Goal: Information Seeking & Learning: Learn about a topic

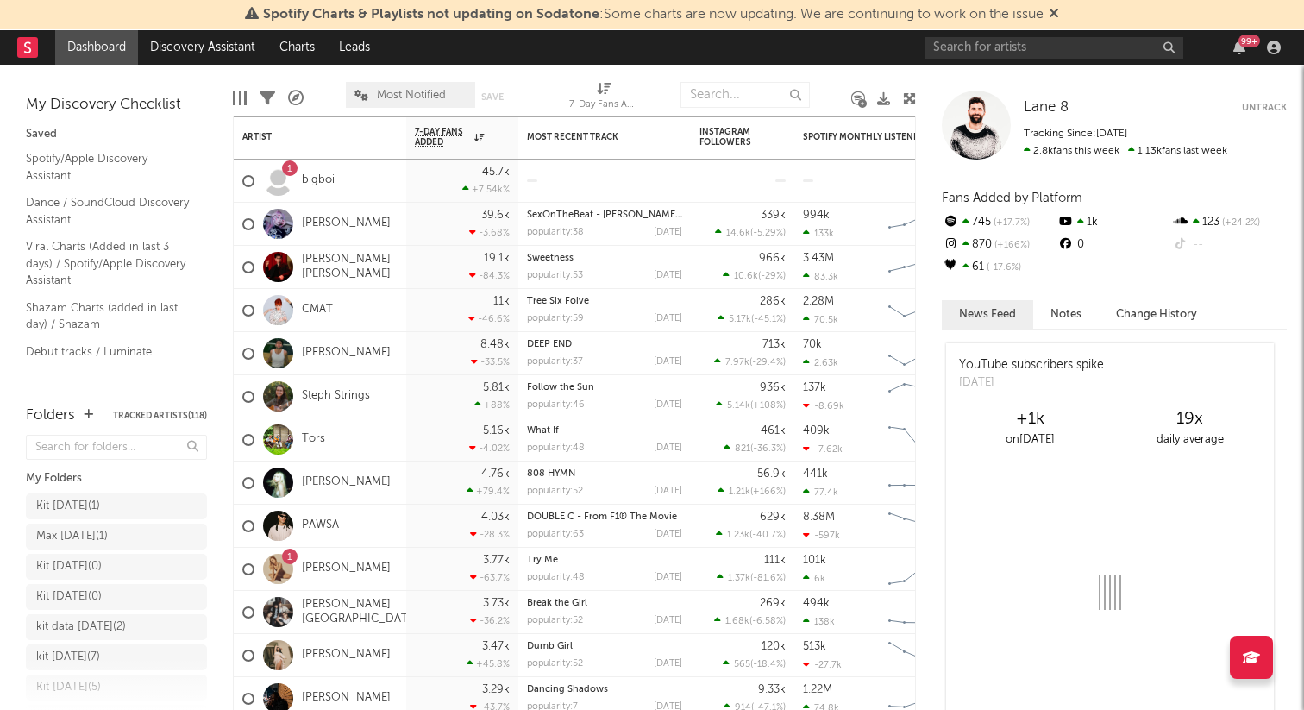
click at [1059, 8] on icon at bounding box center [1054, 13] width 10 height 14
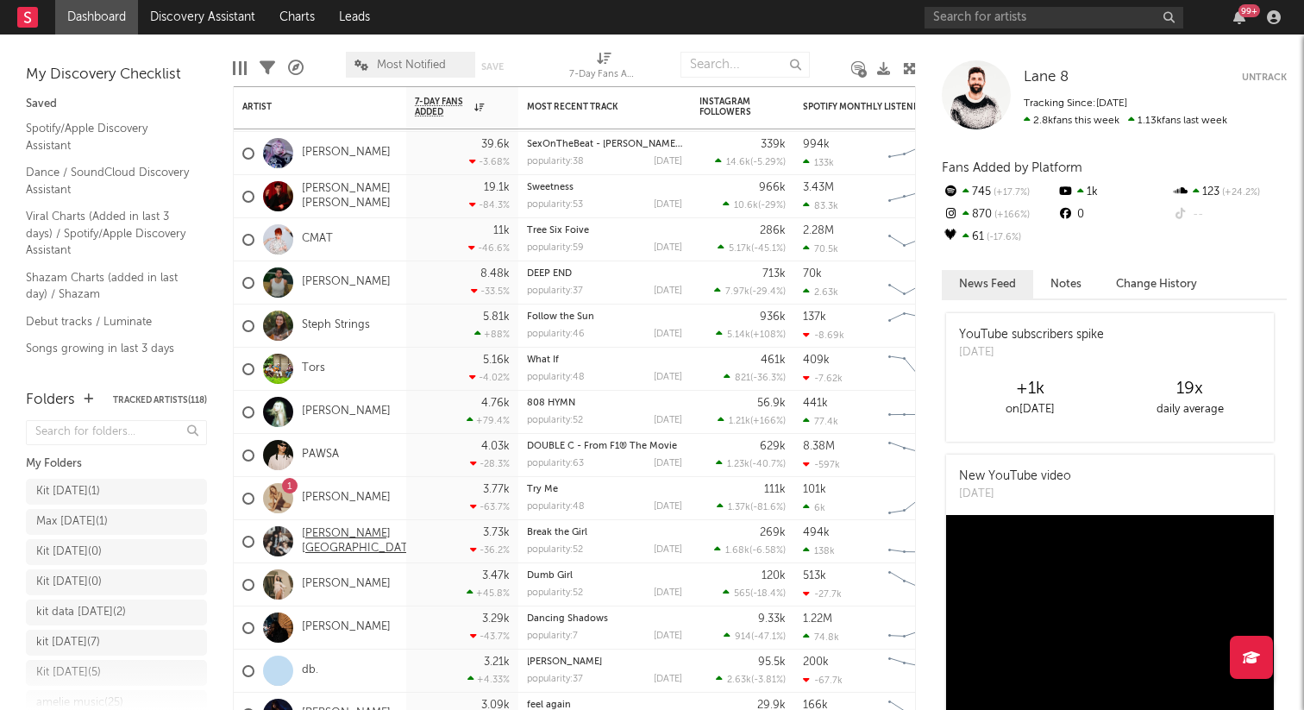
click at [355, 543] on link "[PERSON_NAME][GEOGRAPHIC_DATA]" at bounding box center [360, 541] width 116 height 29
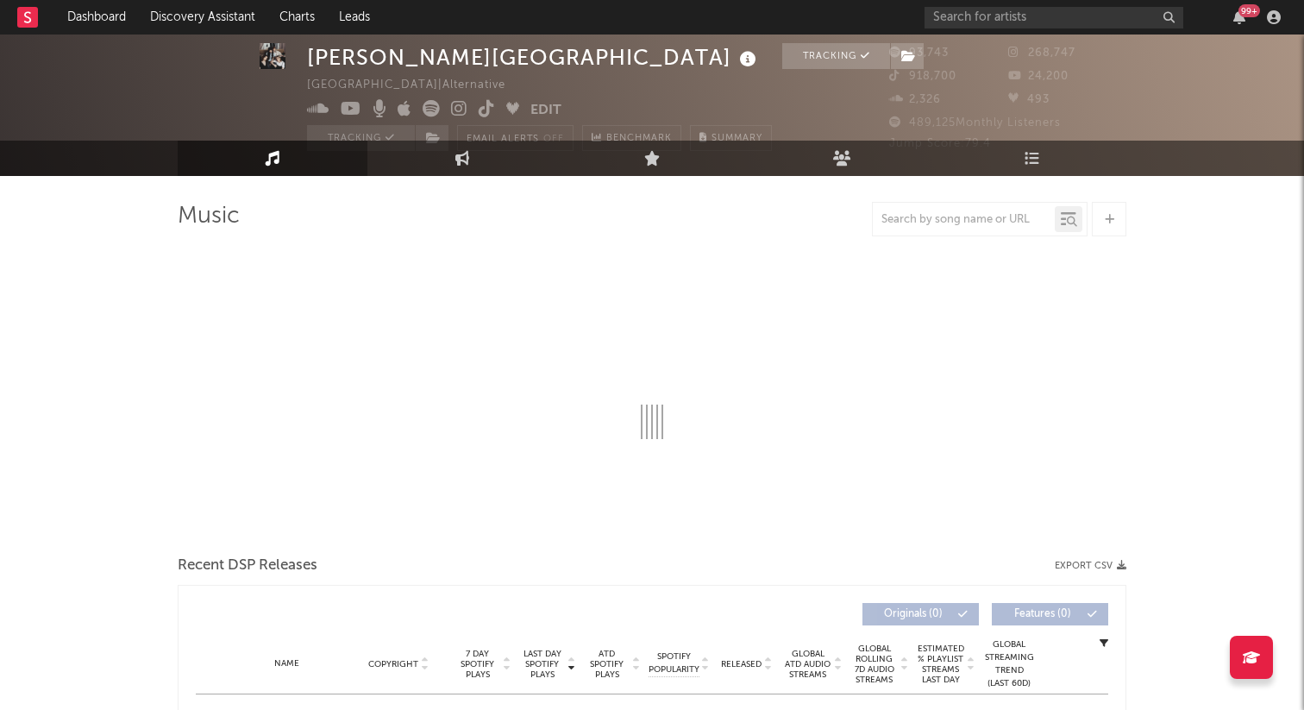
scroll to position [46, 0]
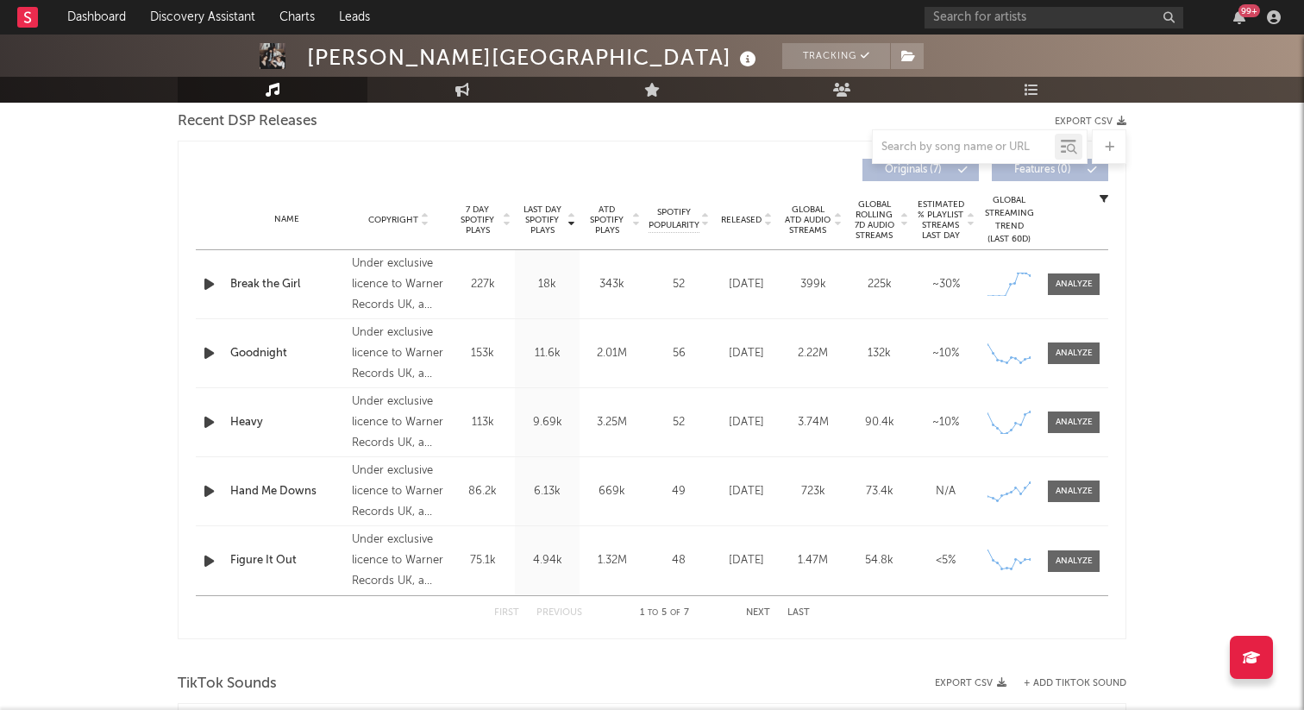
select select "6m"
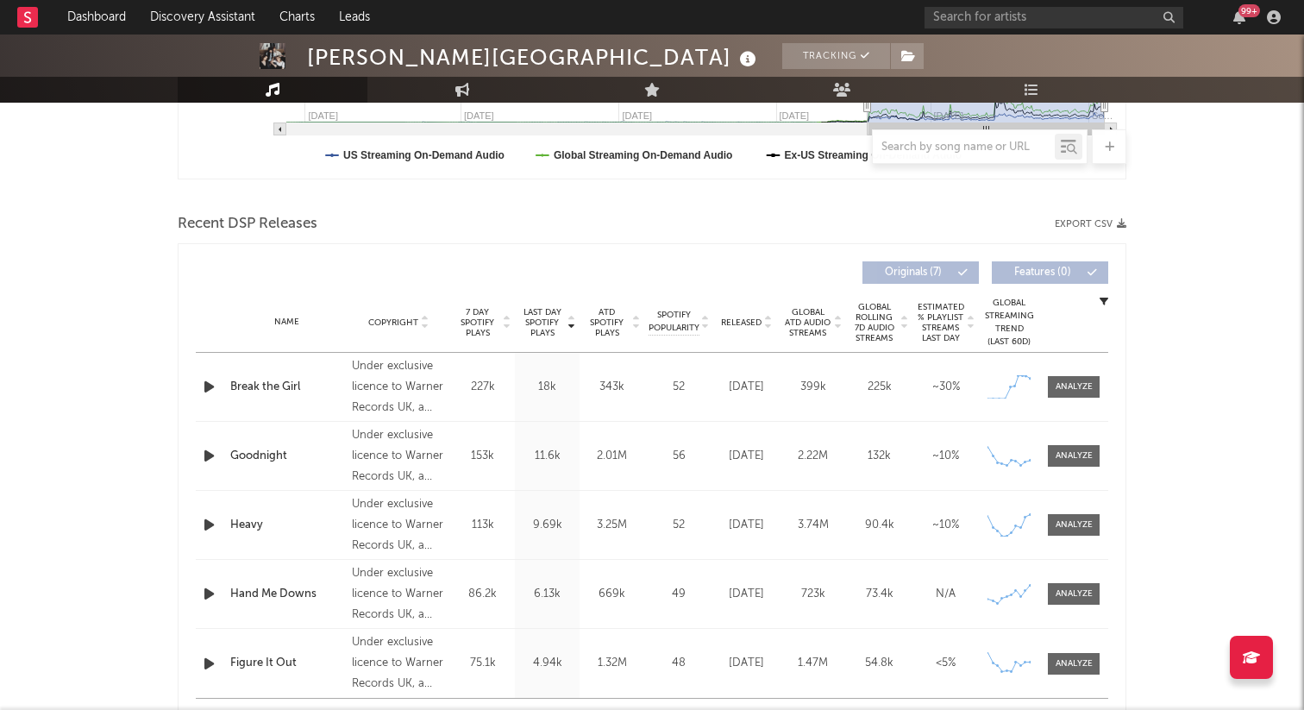
scroll to position [512, 0]
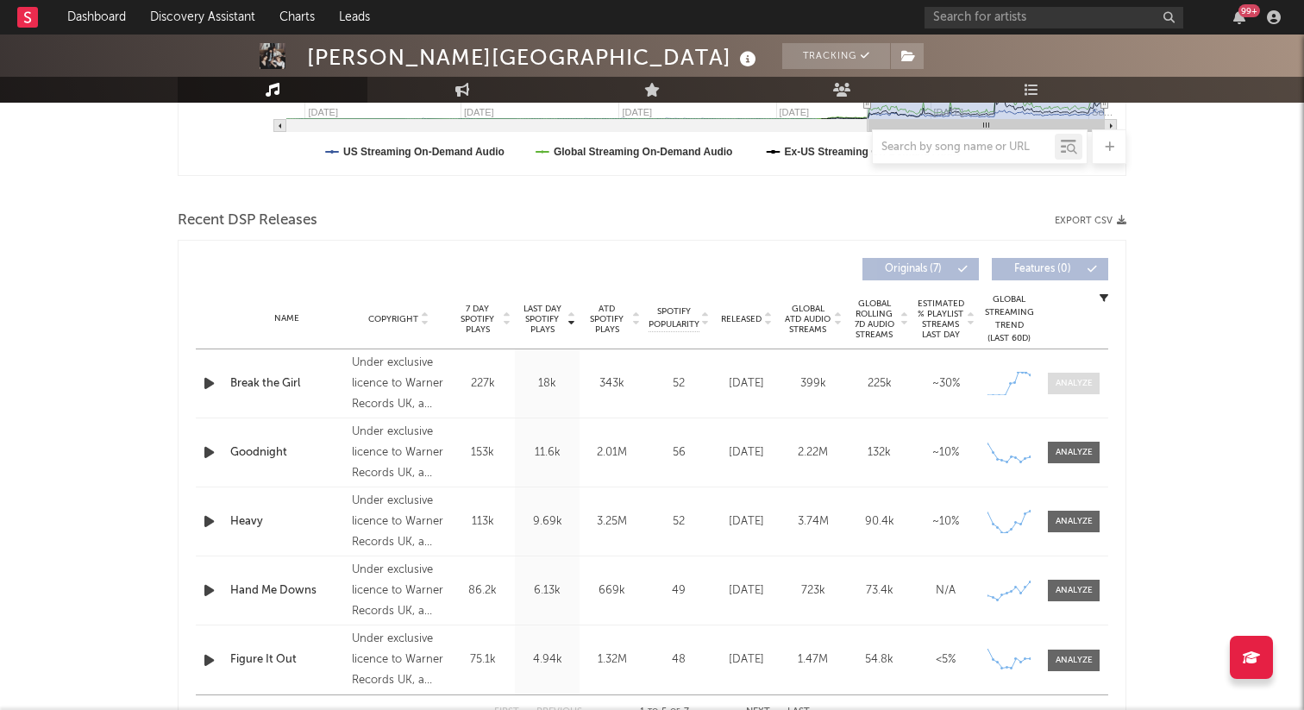
click at [1090, 387] on div at bounding box center [1074, 383] width 37 height 13
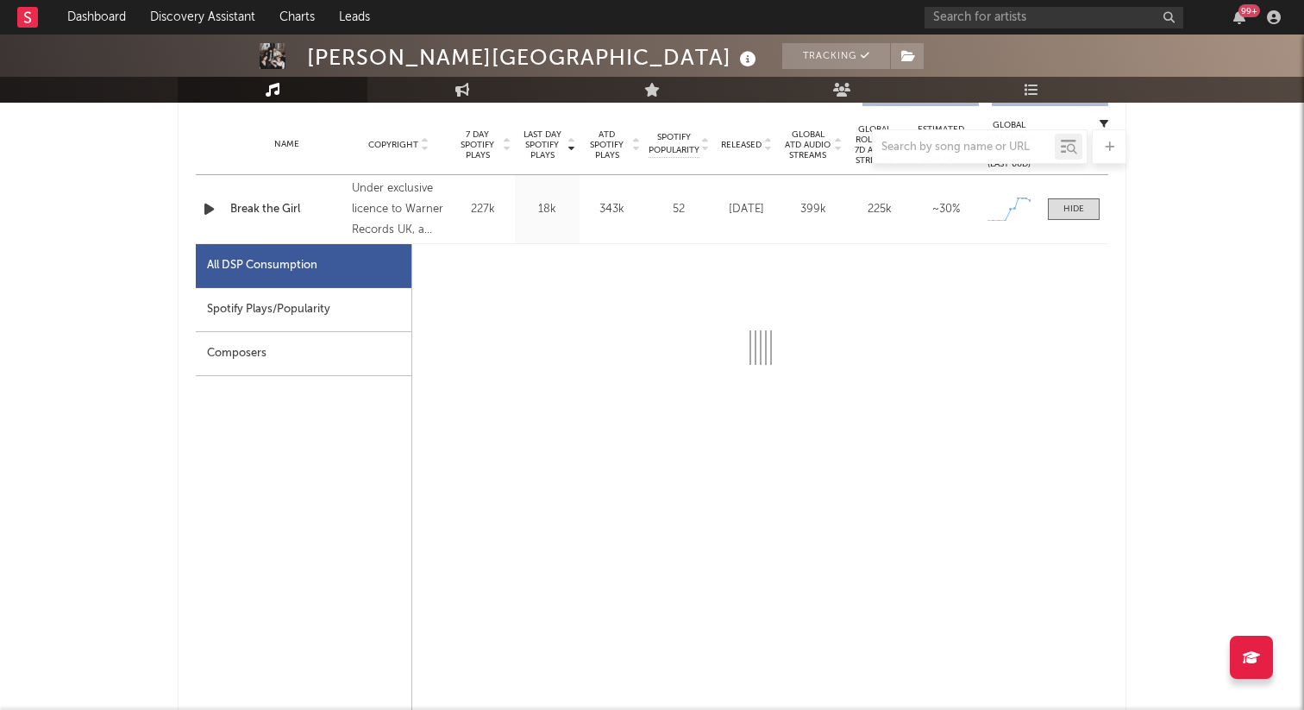
select select "1w"
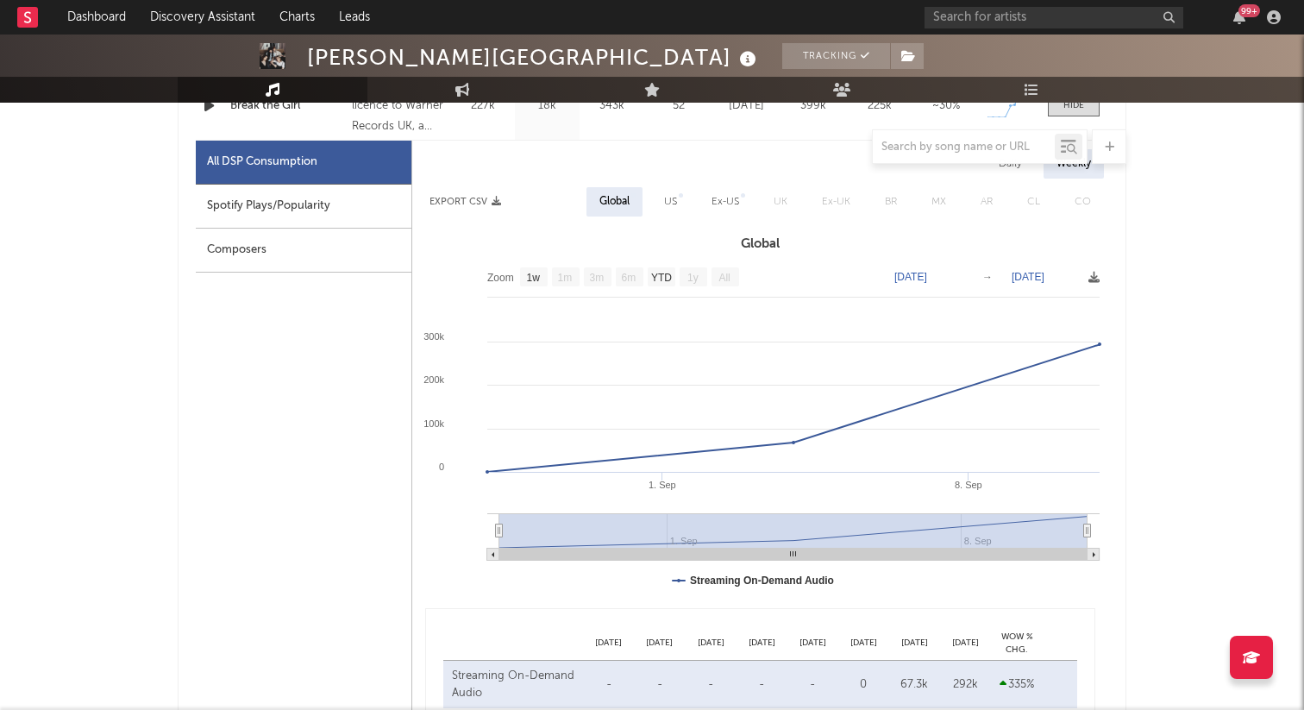
scroll to position [810, 0]
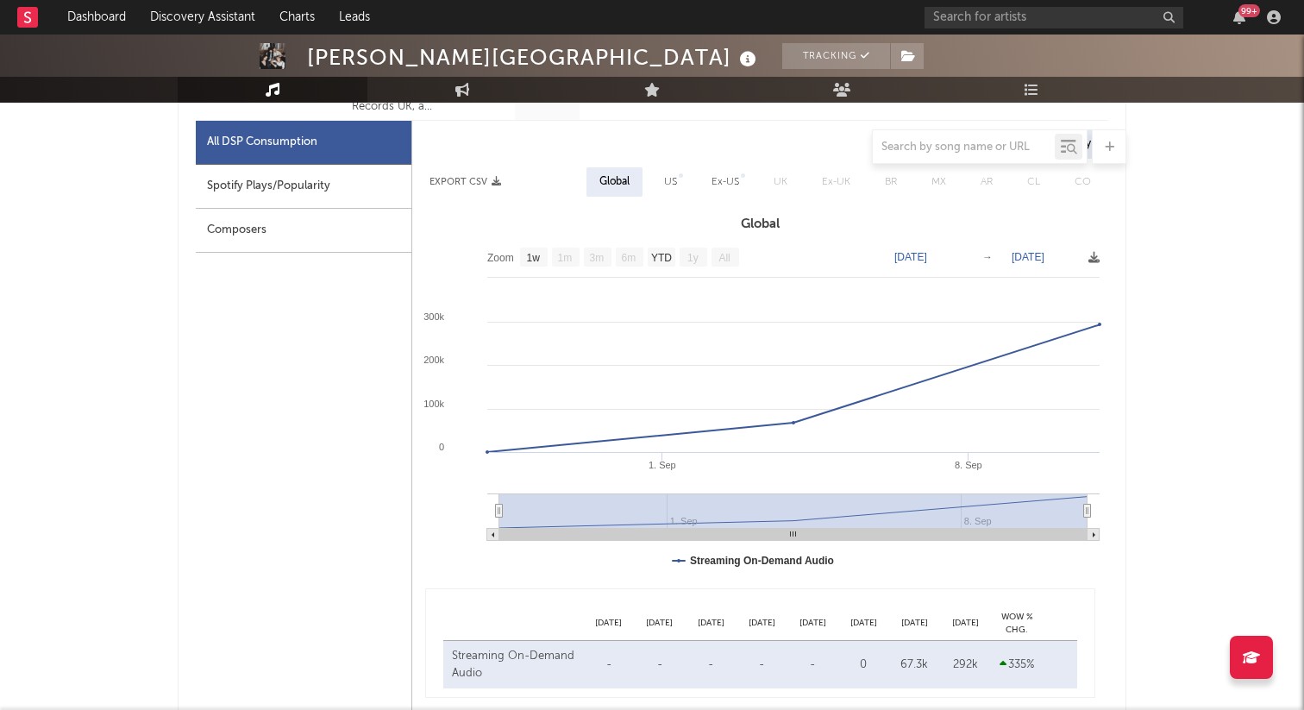
click at [273, 177] on div "Spotify Plays/Popularity" at bounding box center [304, 187] width 216 height 44
select select "1w"
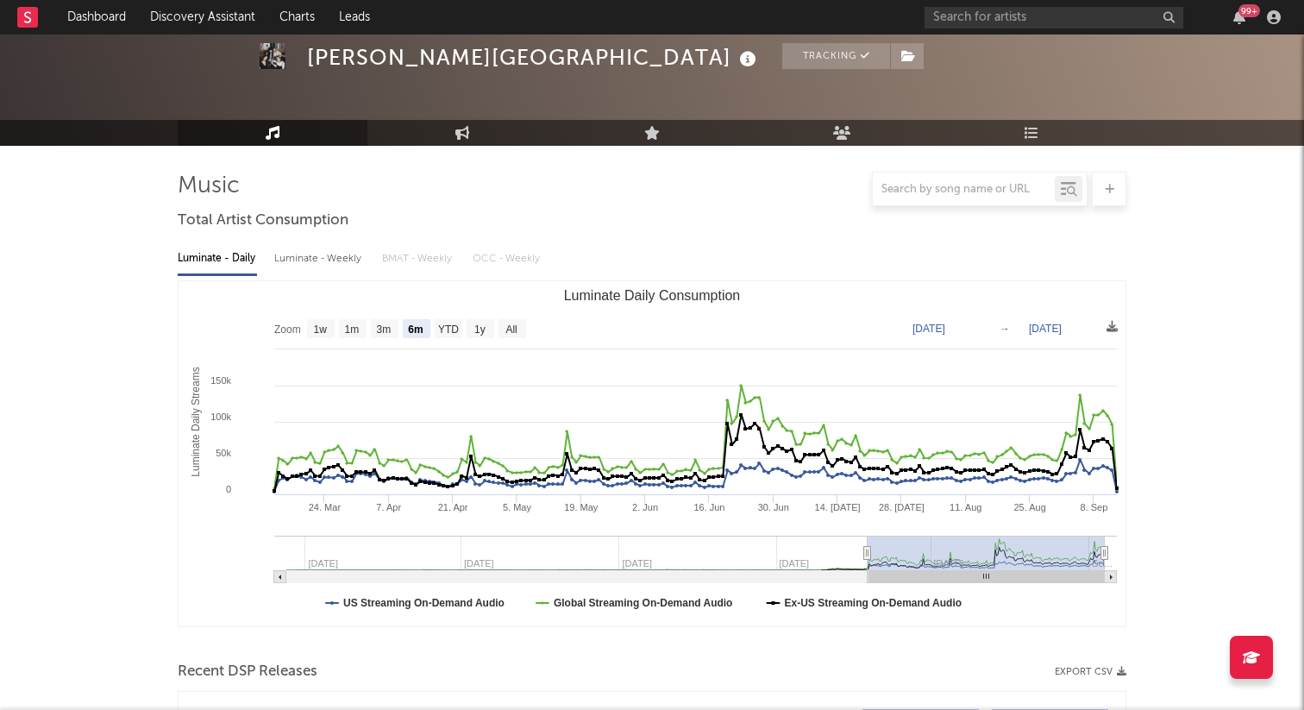
scroll to position [0, 0]
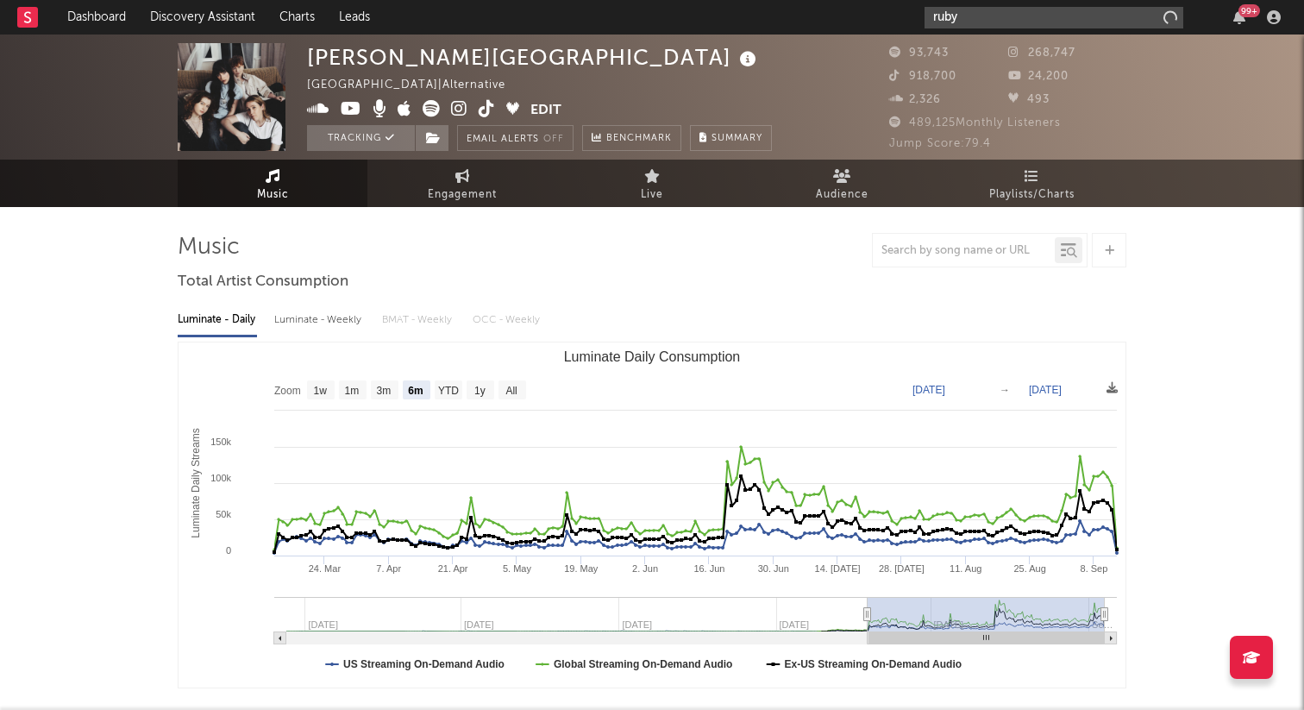
click at [1001, 21] on input "ruby" at bounding box center [1054, 18] width 259 height 22
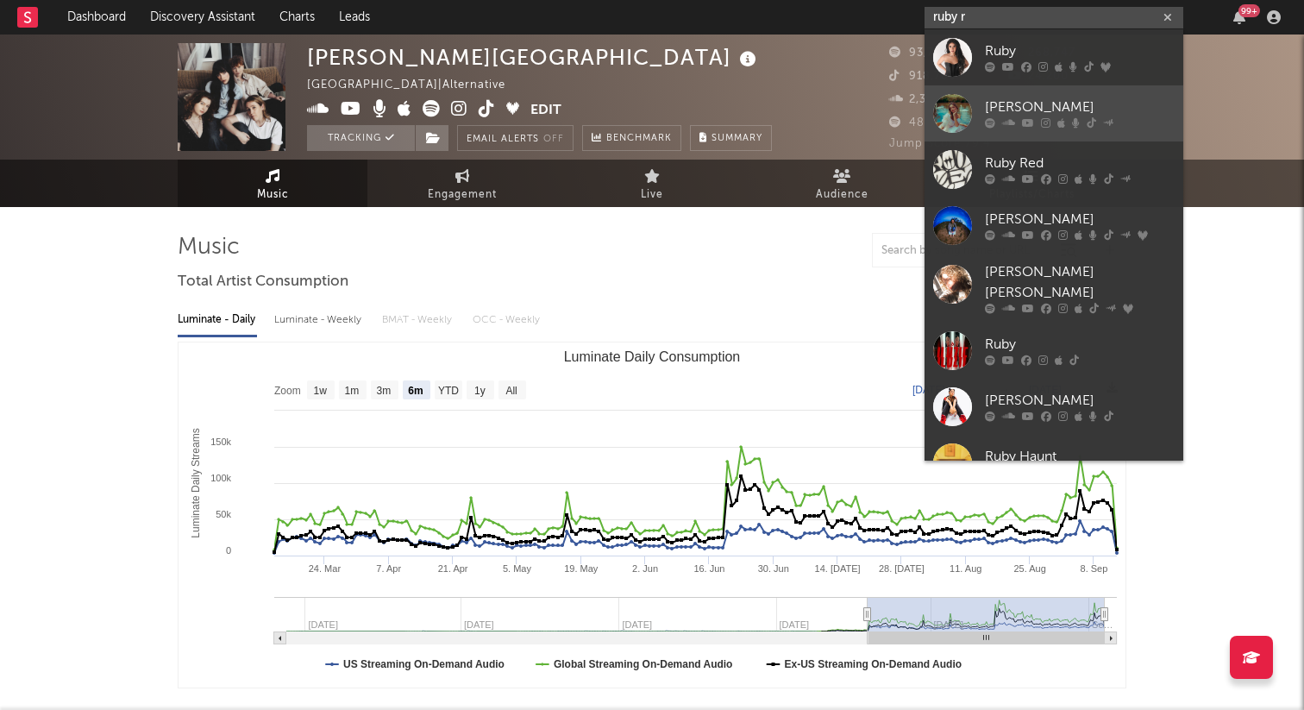
type input "ruby r"
click at [1034, 110] on div "[PERSON_NAME]" at bounding box center [1080, 107] width 190 height 21
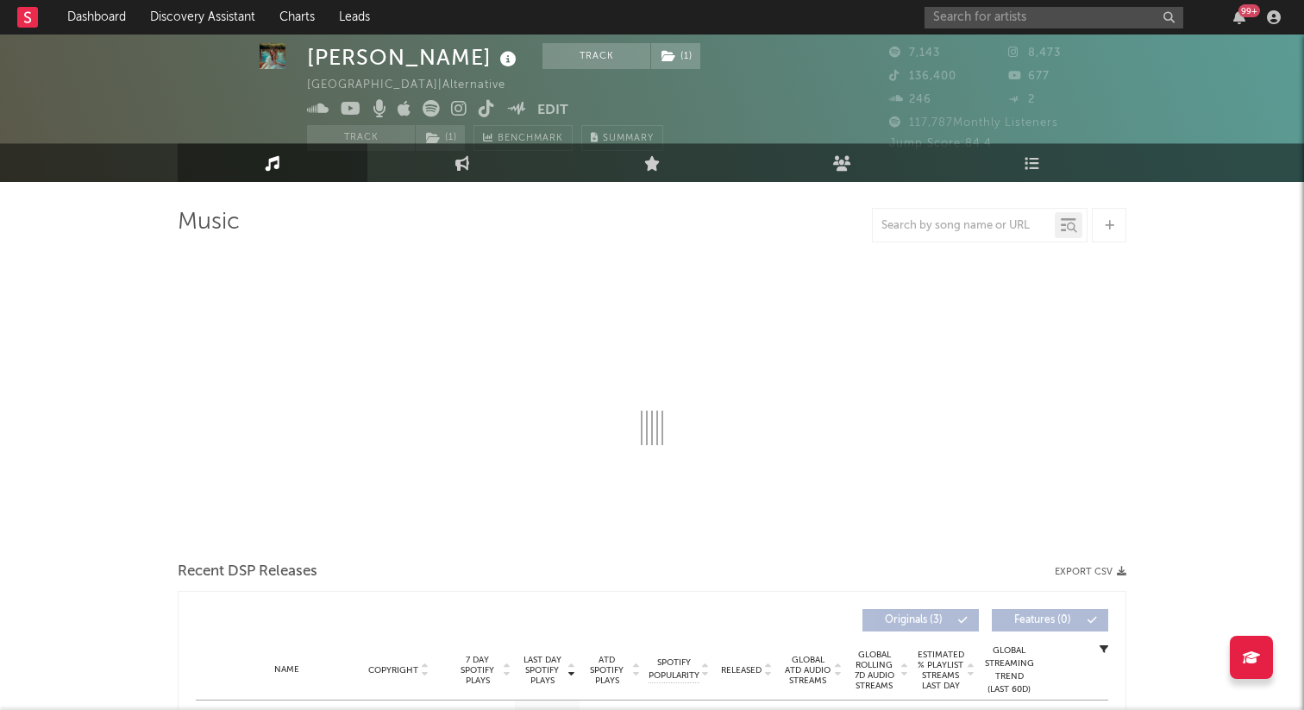
select select "1w"
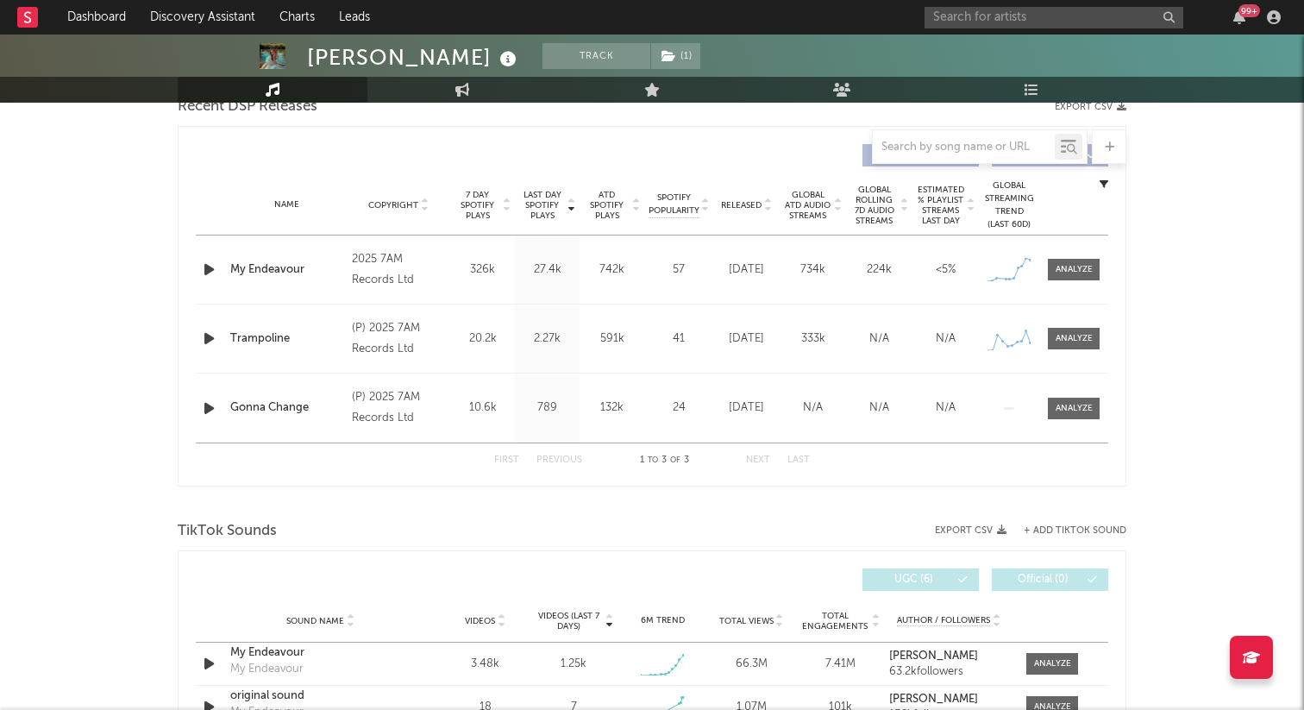
scroll to position [624, 0]
click at [1084, 268] on div at bounding box center [1074, 271] width 37 height 13
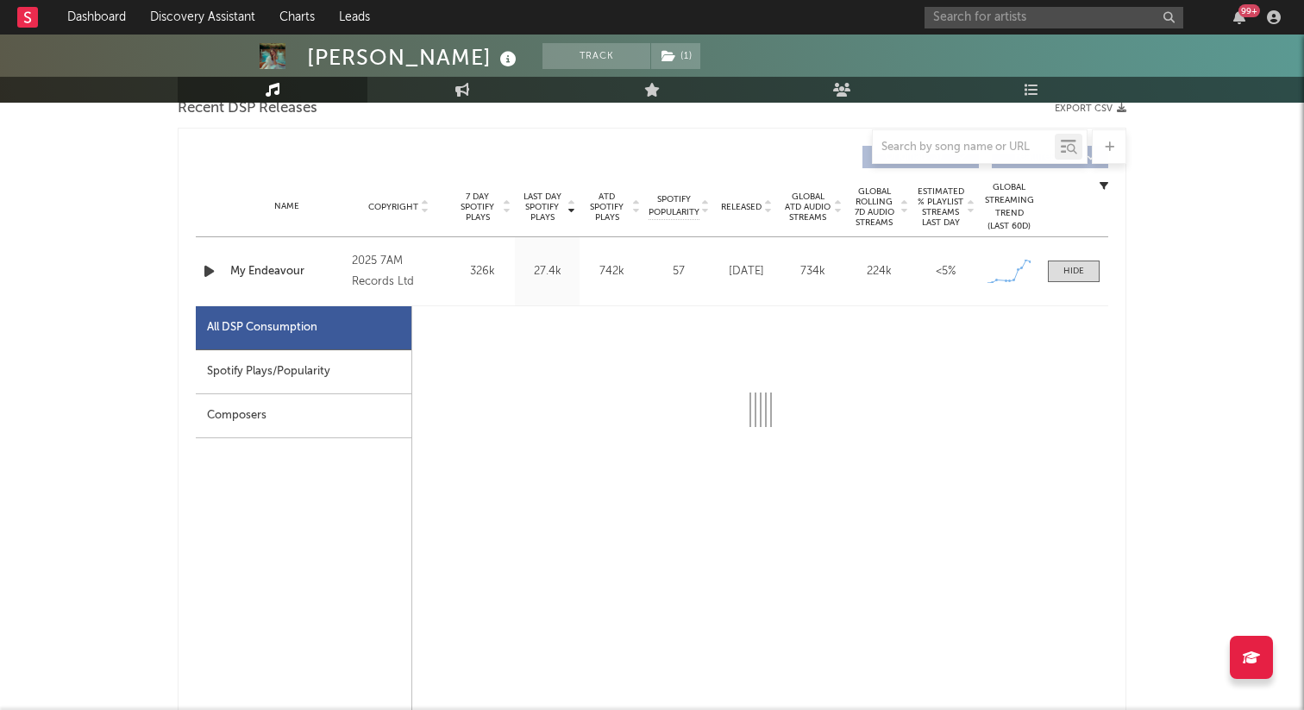
select select "1w"
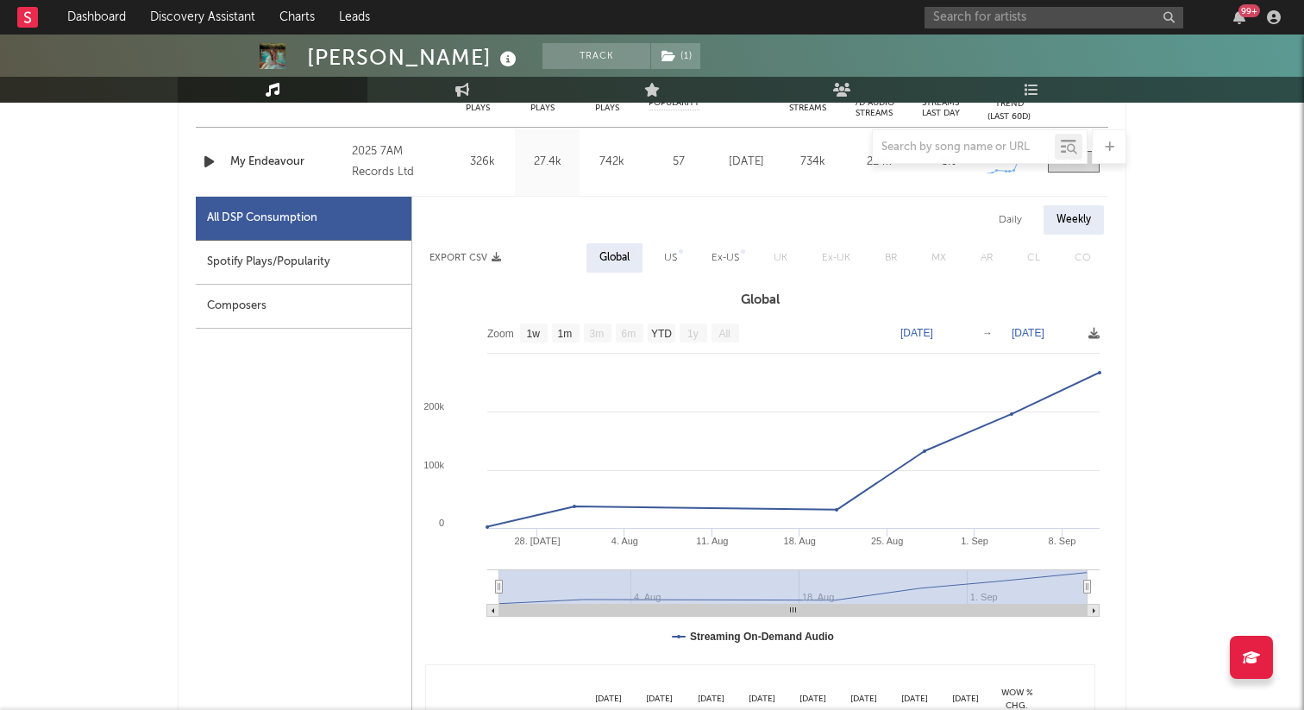
scroll to position [772, 0]
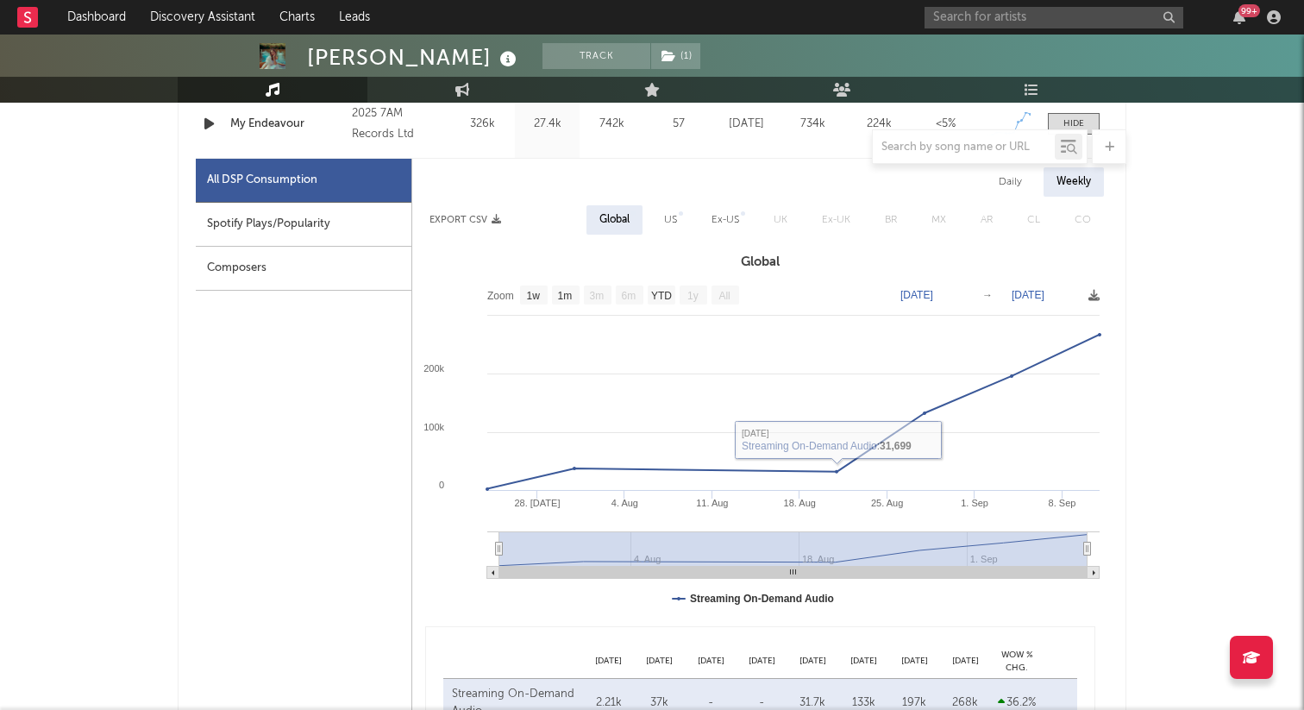
click at [274, 216] on div "Spotify Plays/Popularity" at bounding box center [304, 225] width 216 height 44
select select "1w"
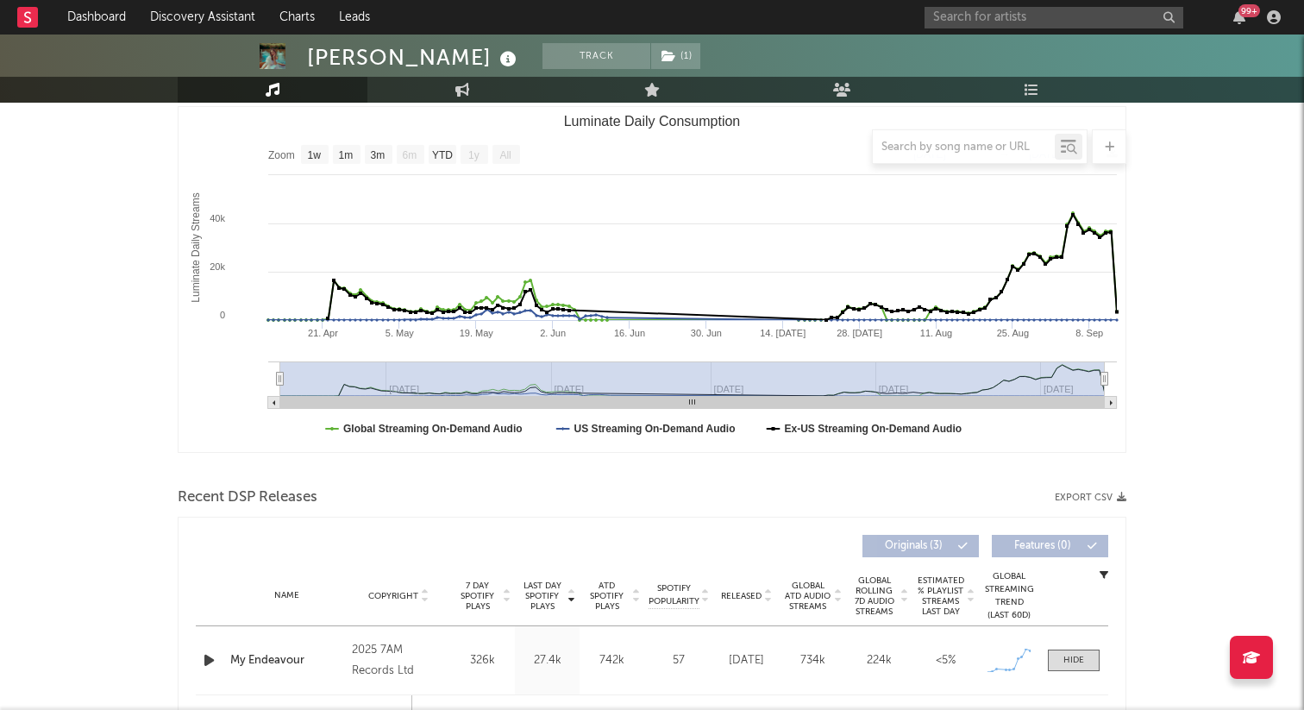
scroll to position [0, 0]
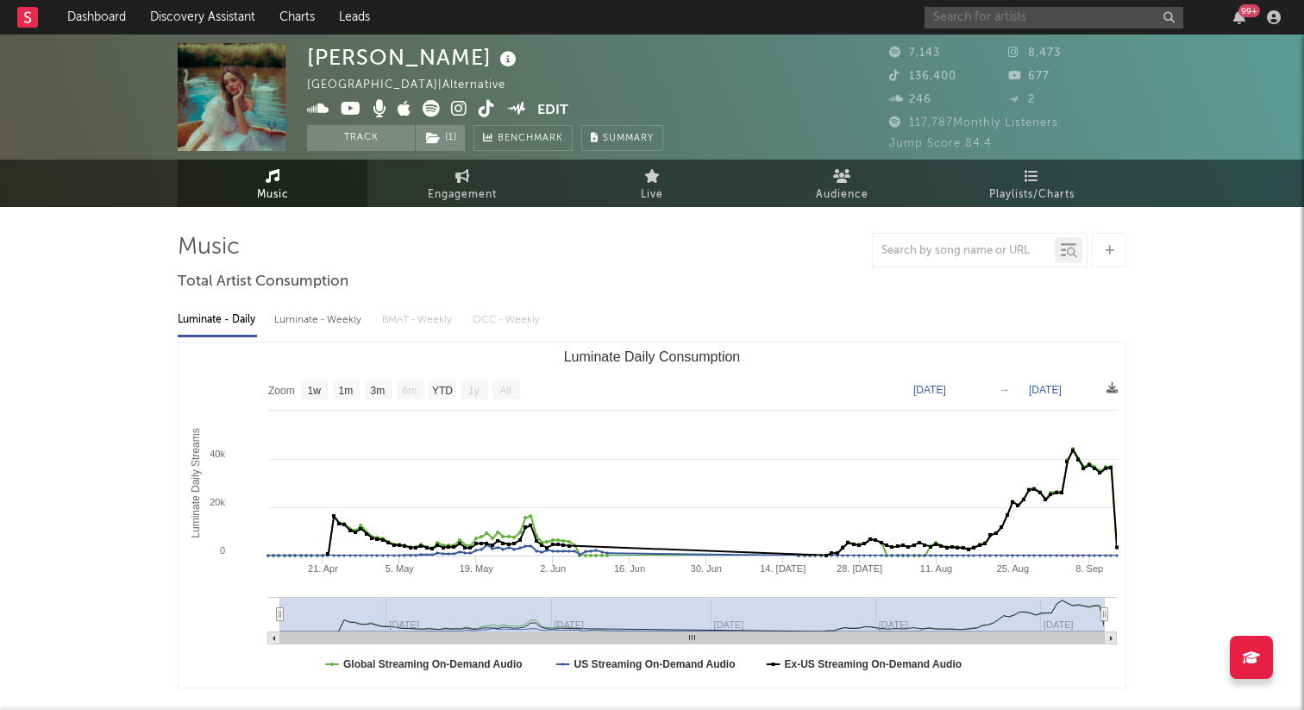
click at [1032, 24] on input "text" at bounding box center [1054, 18] width 259 height 22
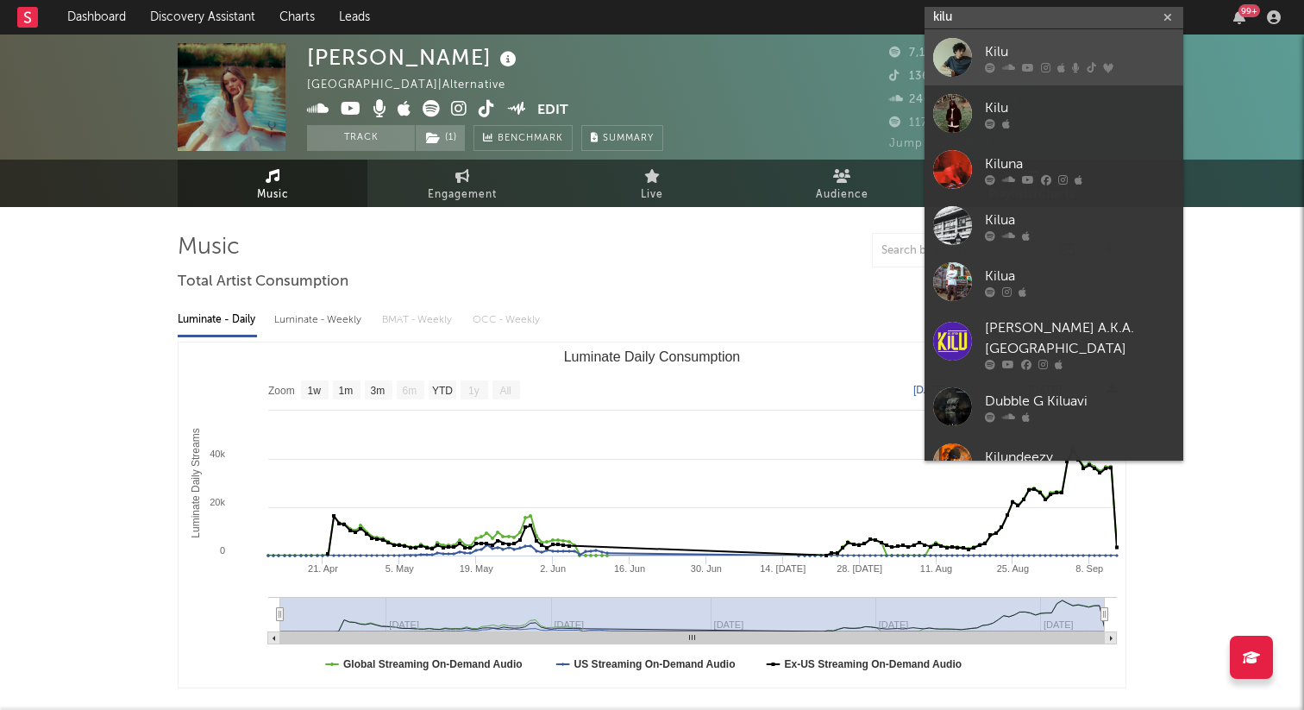
type input "kilu"
click at [1011, 48] on div "Kilu" at bounding box center [1080, 51] width 190 height 21
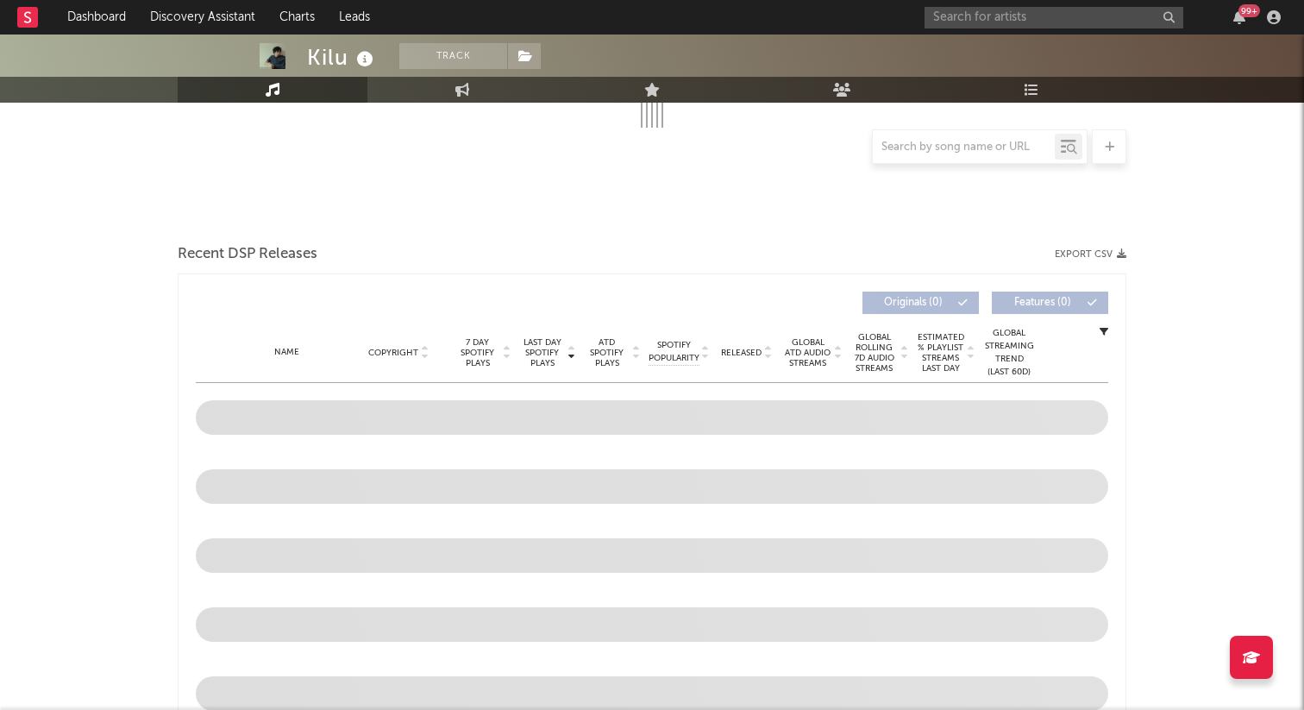
scroll to position [479, 0]
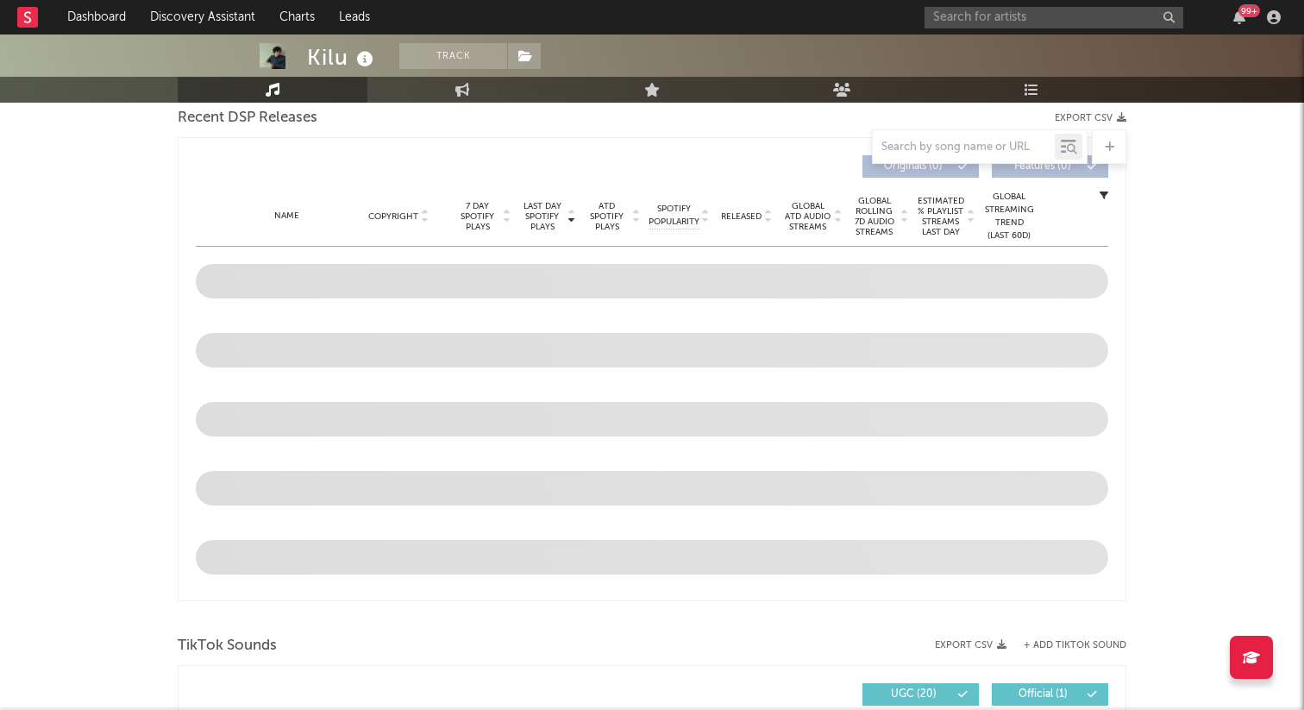
select select "6m"
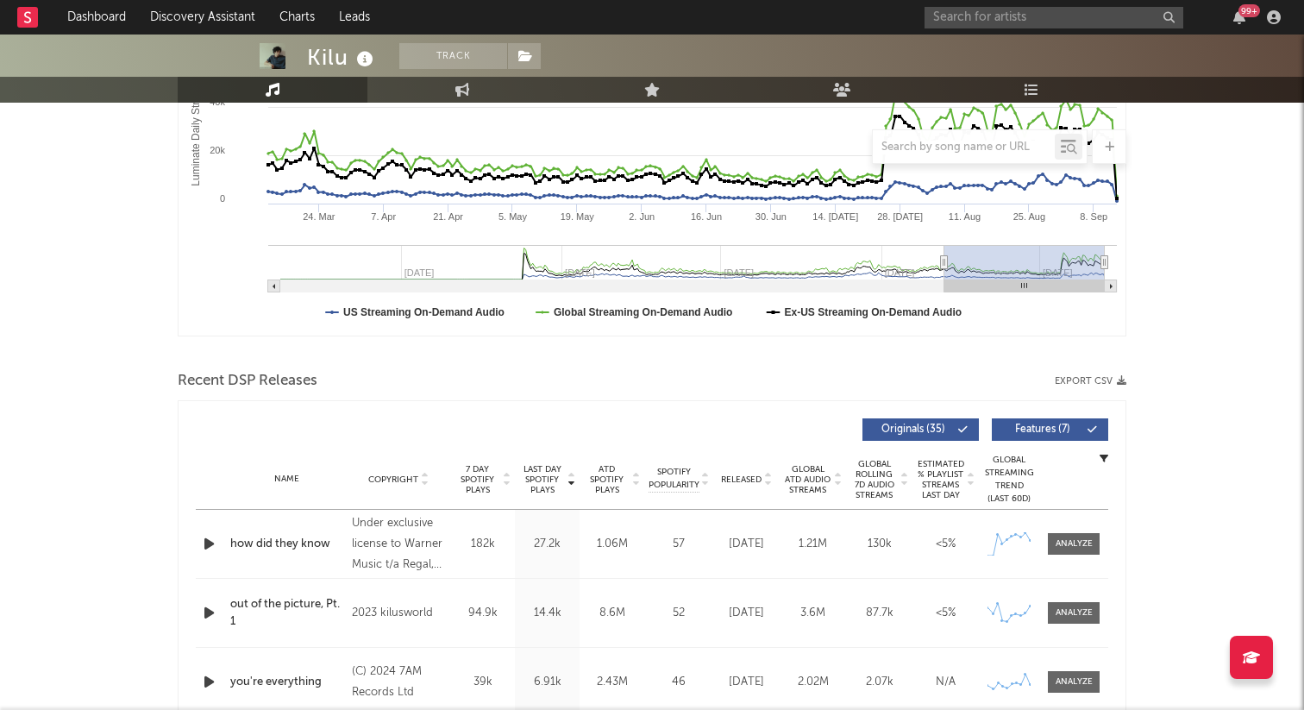
scroll to position [381, 0]
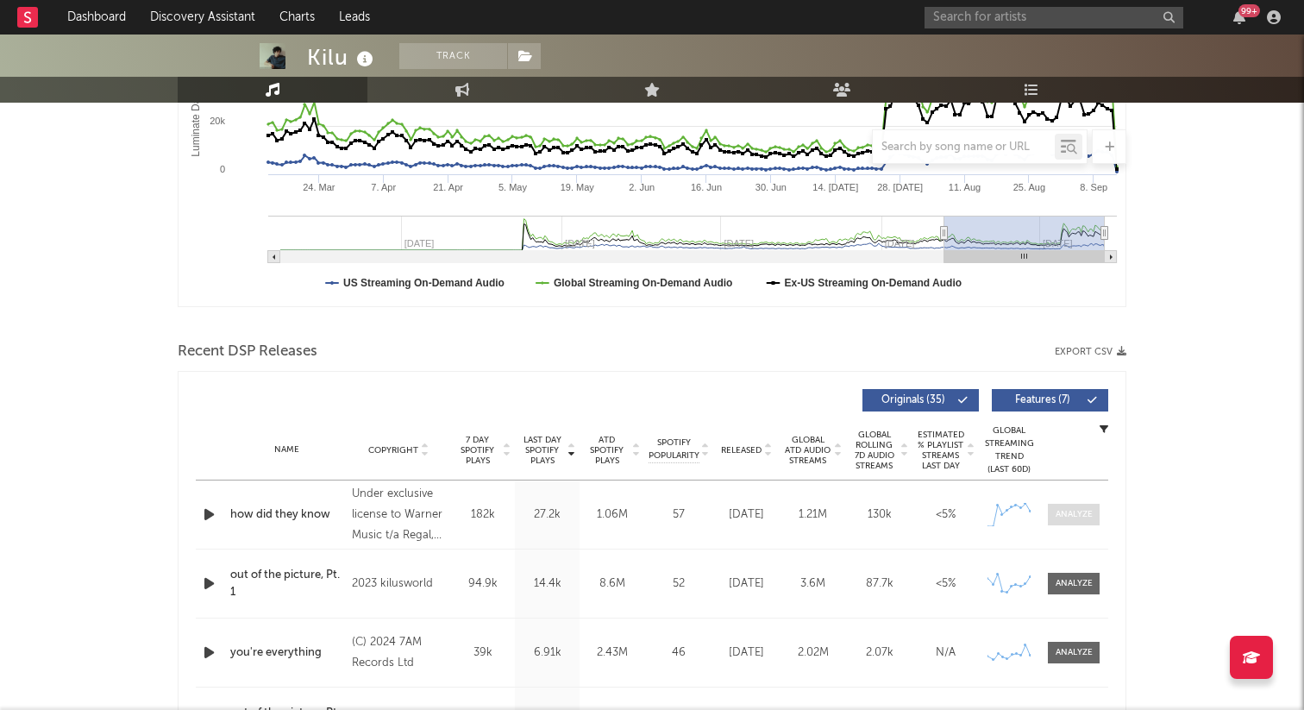
click at [1076, 515] on div at bounding box center [1074, 514] width 37 height 13
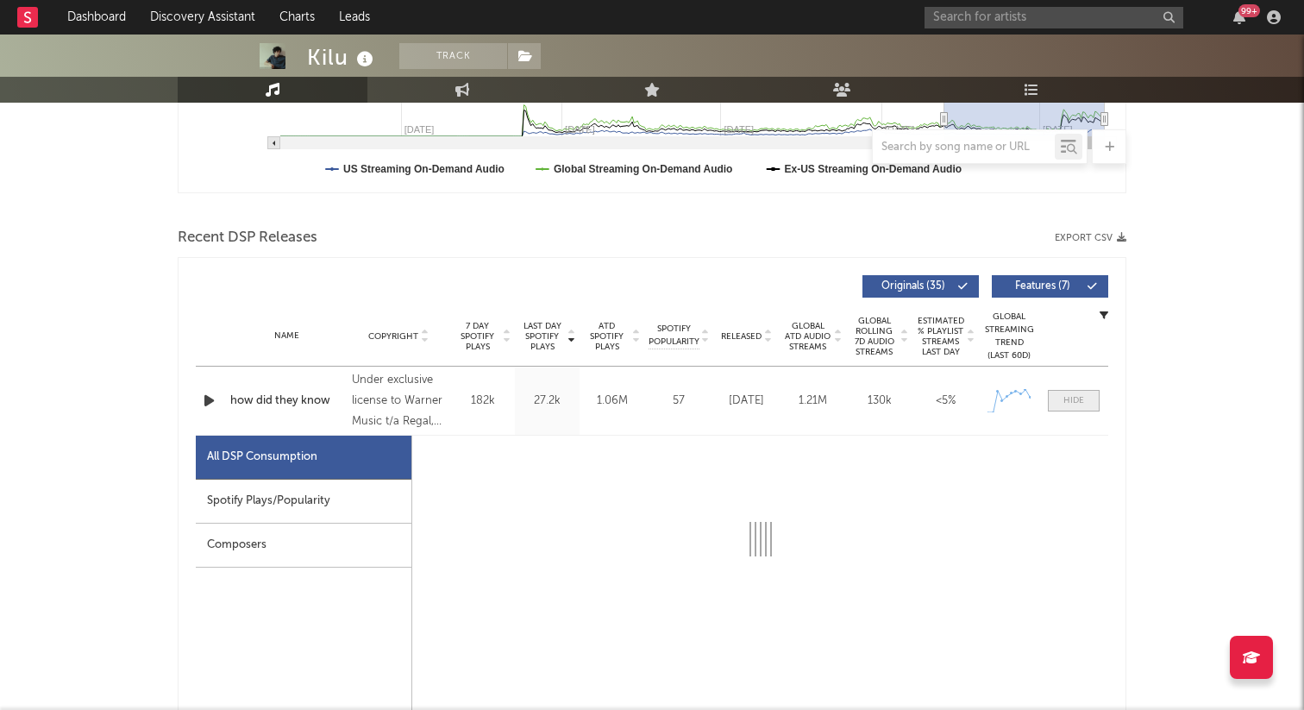
select select "1w"
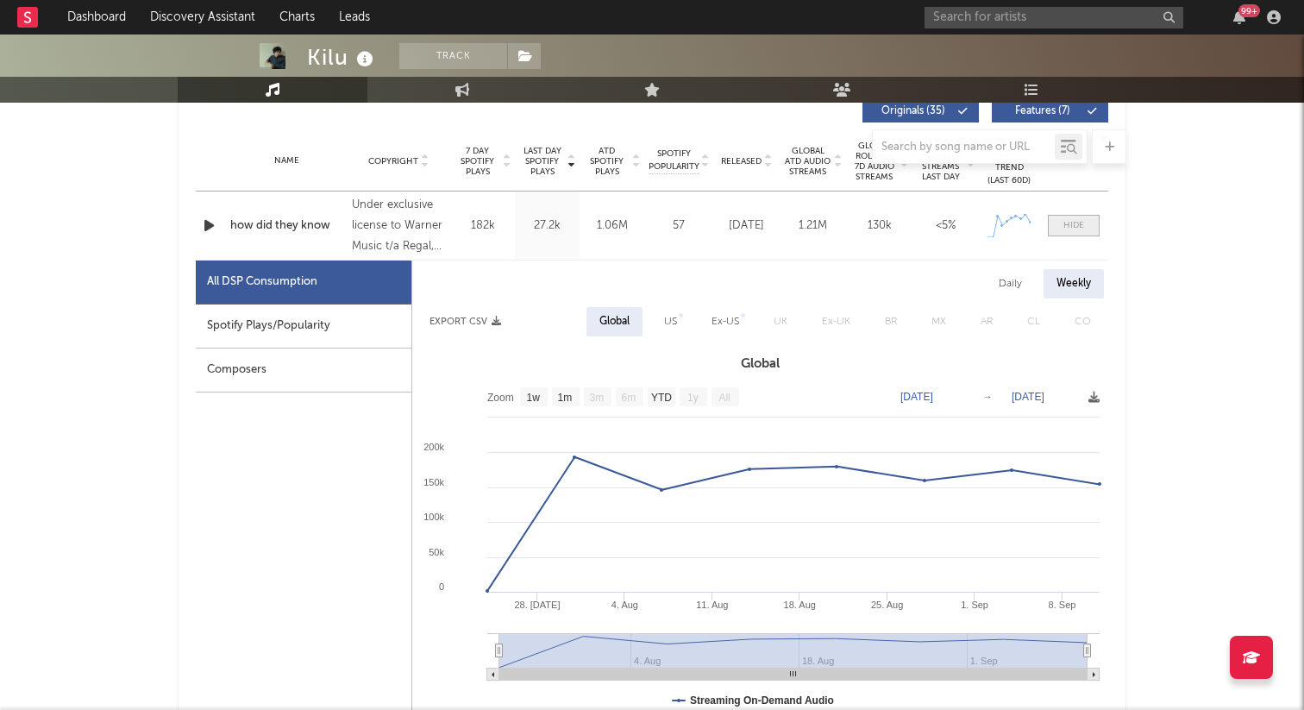
scroll to position [704, 0]
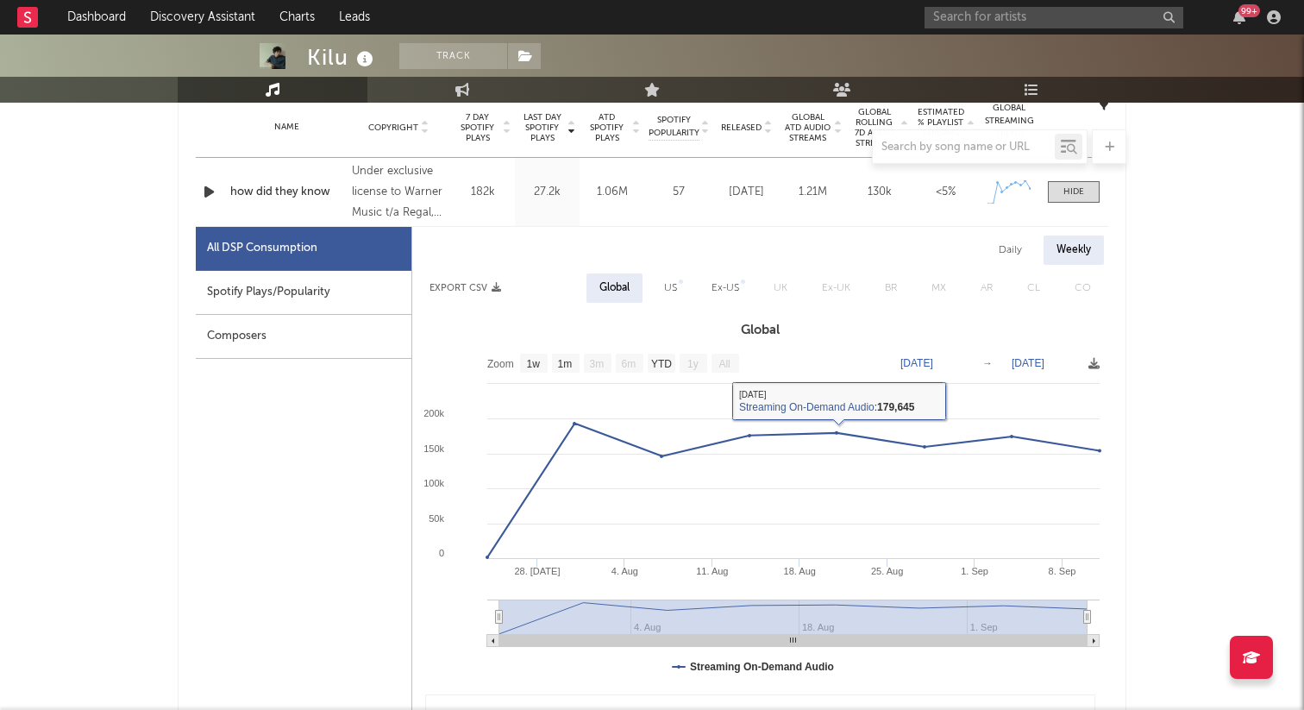
click at [334, 293] on div "Spotify Plays/Popularity" at bounding box center [304, 293] width 216 height 44
select select "1w"
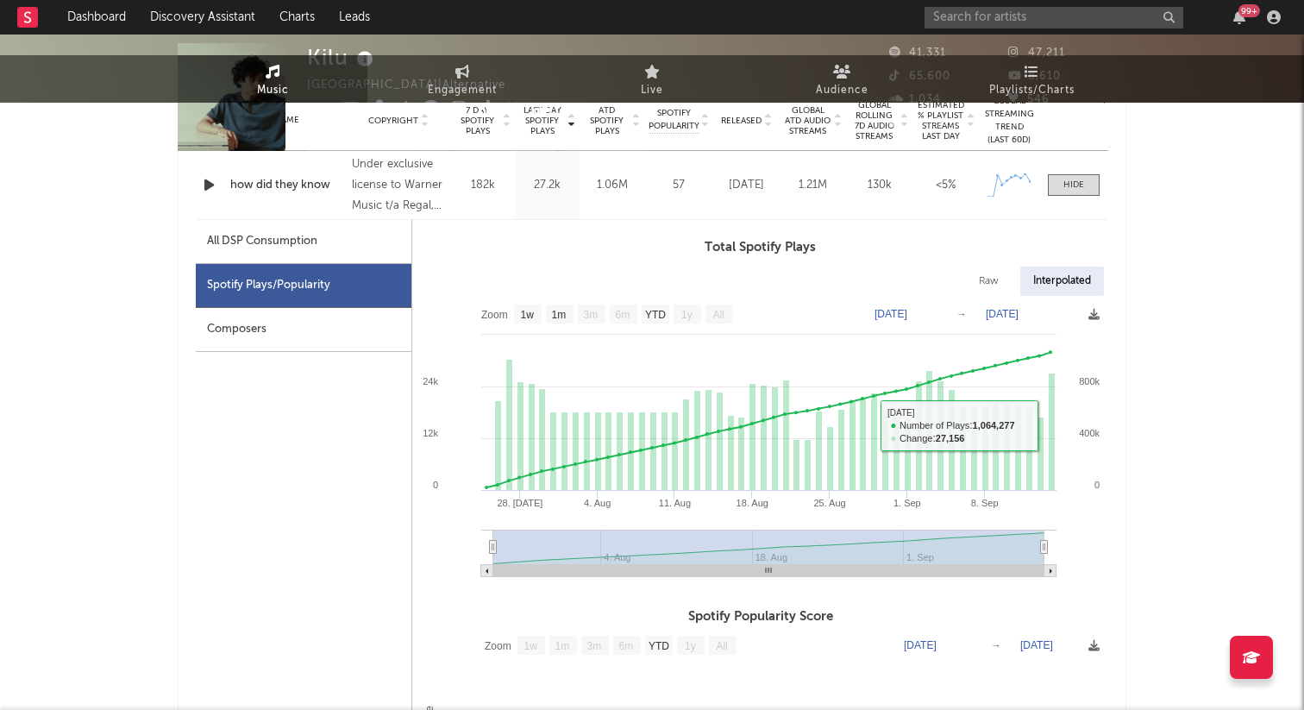
scroll to position [0, 0]
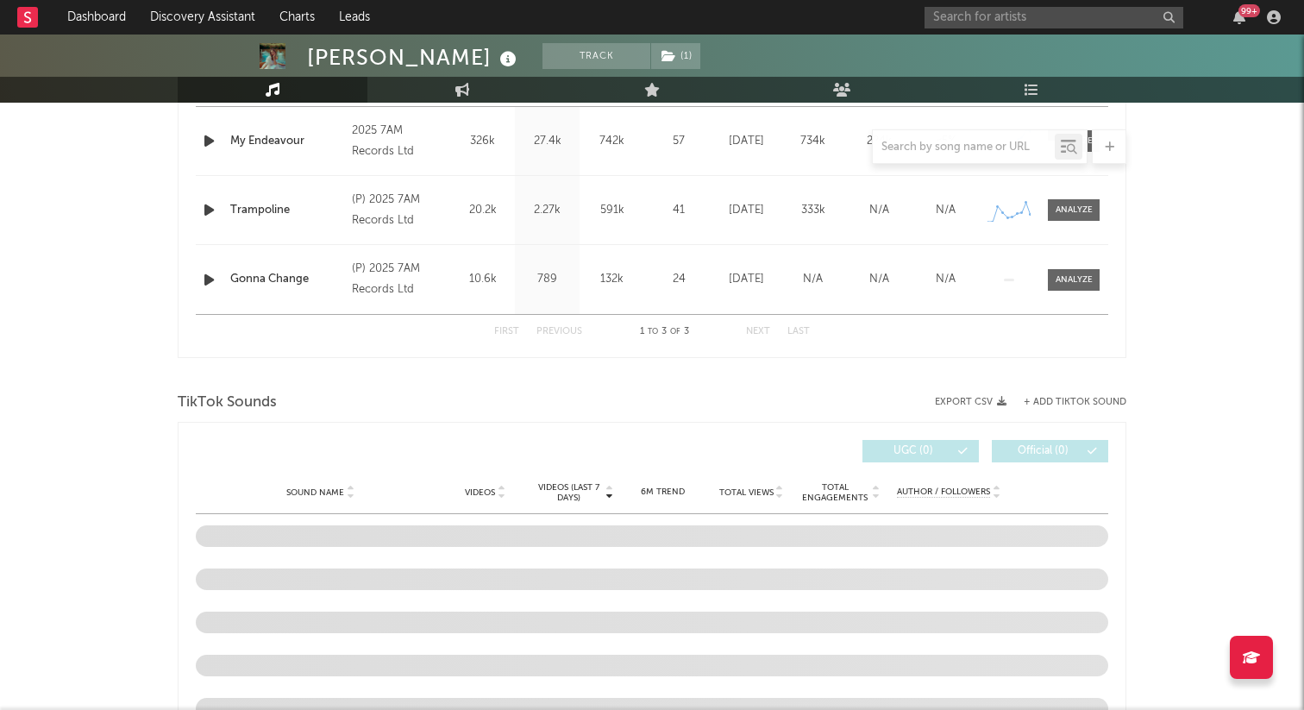
select select "1w"
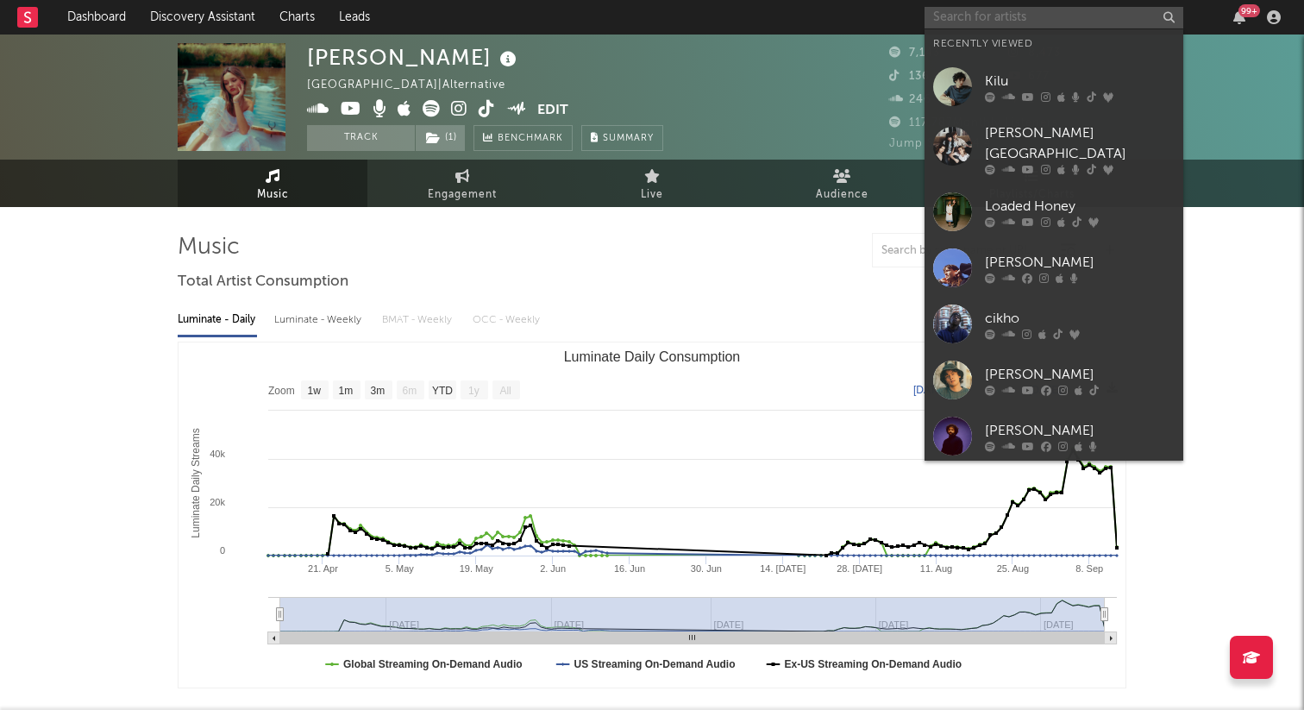
click at [1012, 9] on input "text" at bounding box center [1054, 18] width 259 height 22
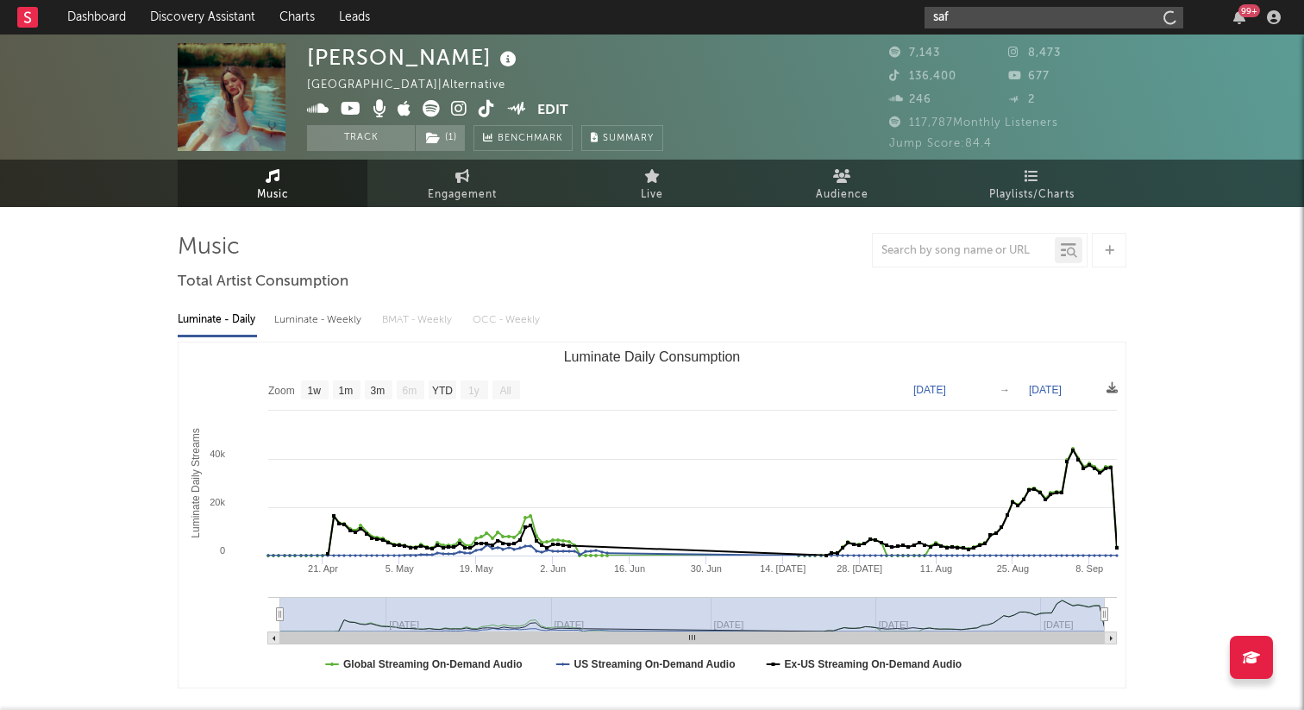
type input "sa"
click at [982, 20] on input "sa" at bounding box center [1054, 18] width 259 height 22
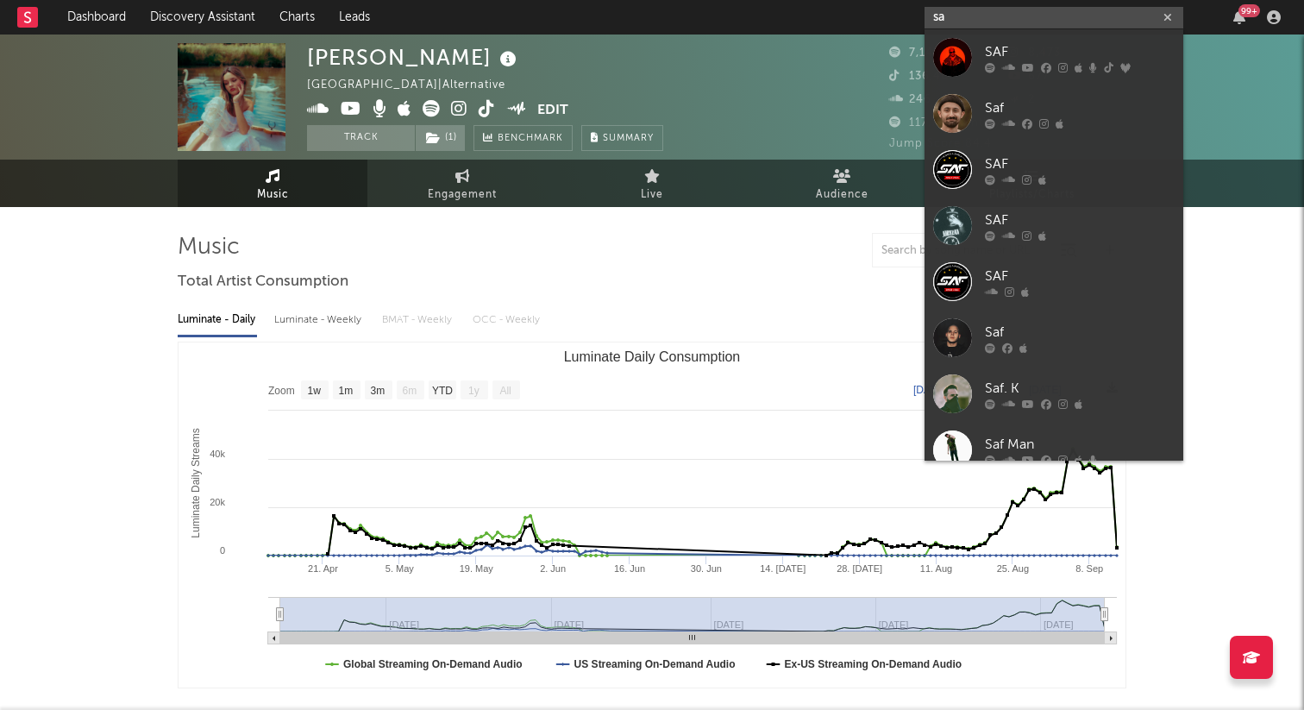
click at [982, 20] on input "sa" at bounding box center [1054, 18] width 259 height 22
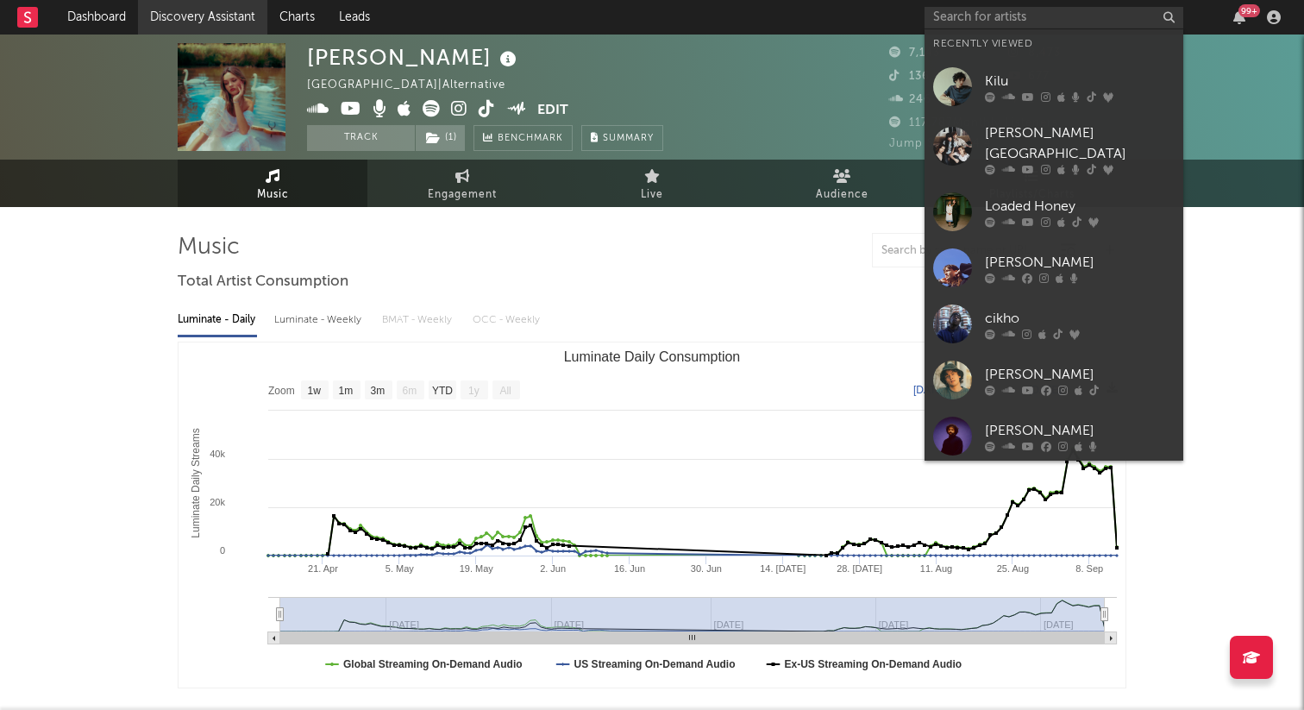
click at [186, 13] on link "Discovery Assistant" at bounding box center [202, 17] width 129 height 35
